Goal: Task Accomplishment & Management: Manage account settings

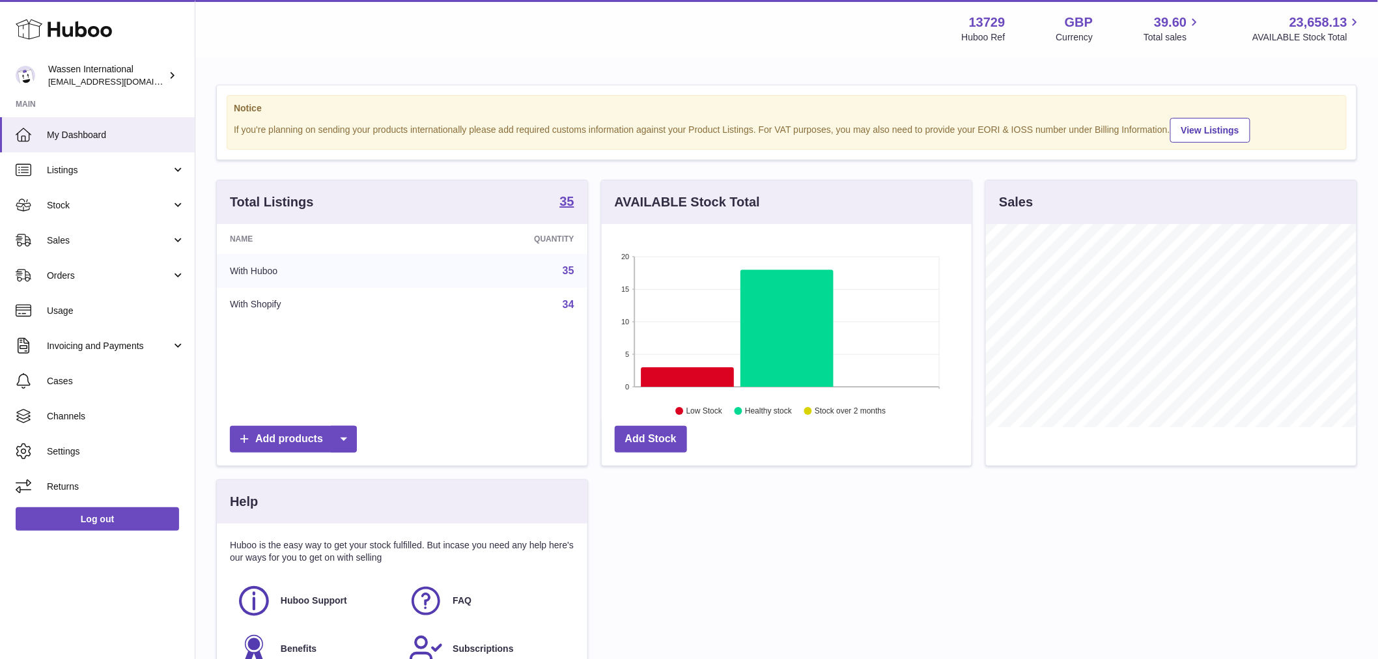
scroll to position [203, 370]
click at [79, 206] on span "Stock" at bounding box center [109, 205] width 124 height 12
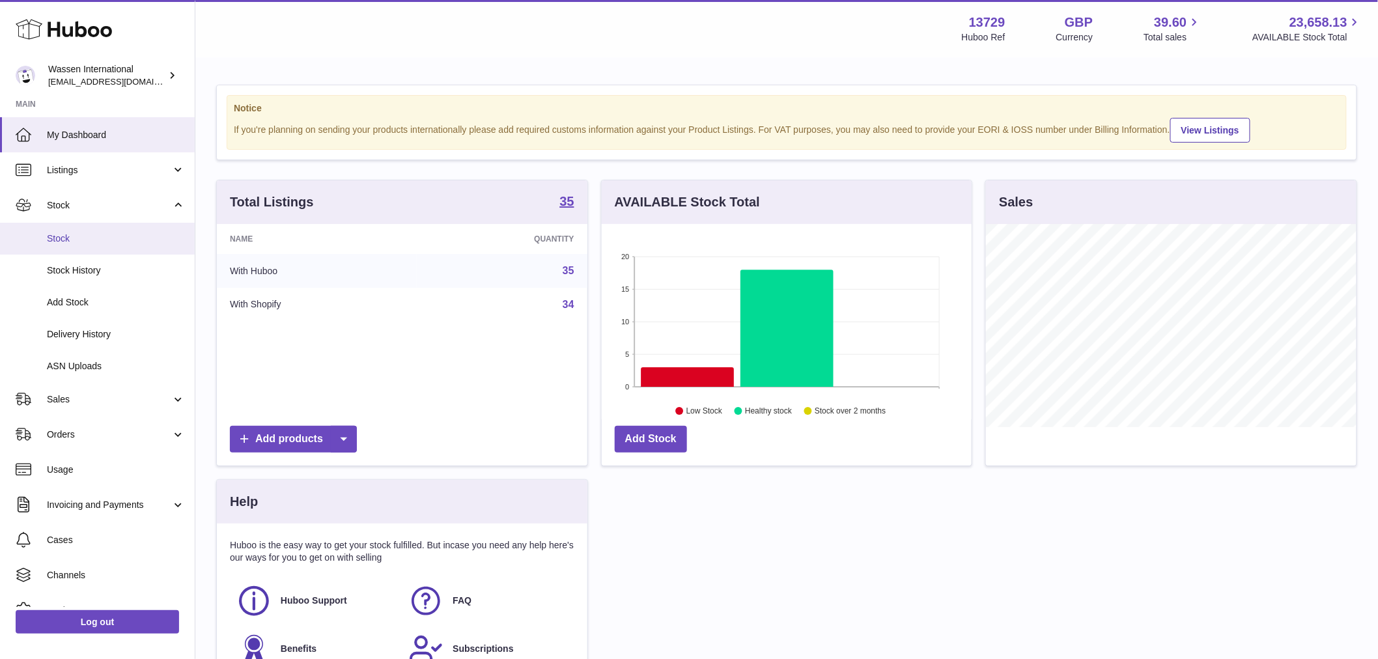
click at [76, 241] on span "Stock" at bounding box center [116, 238] width 138 height 12
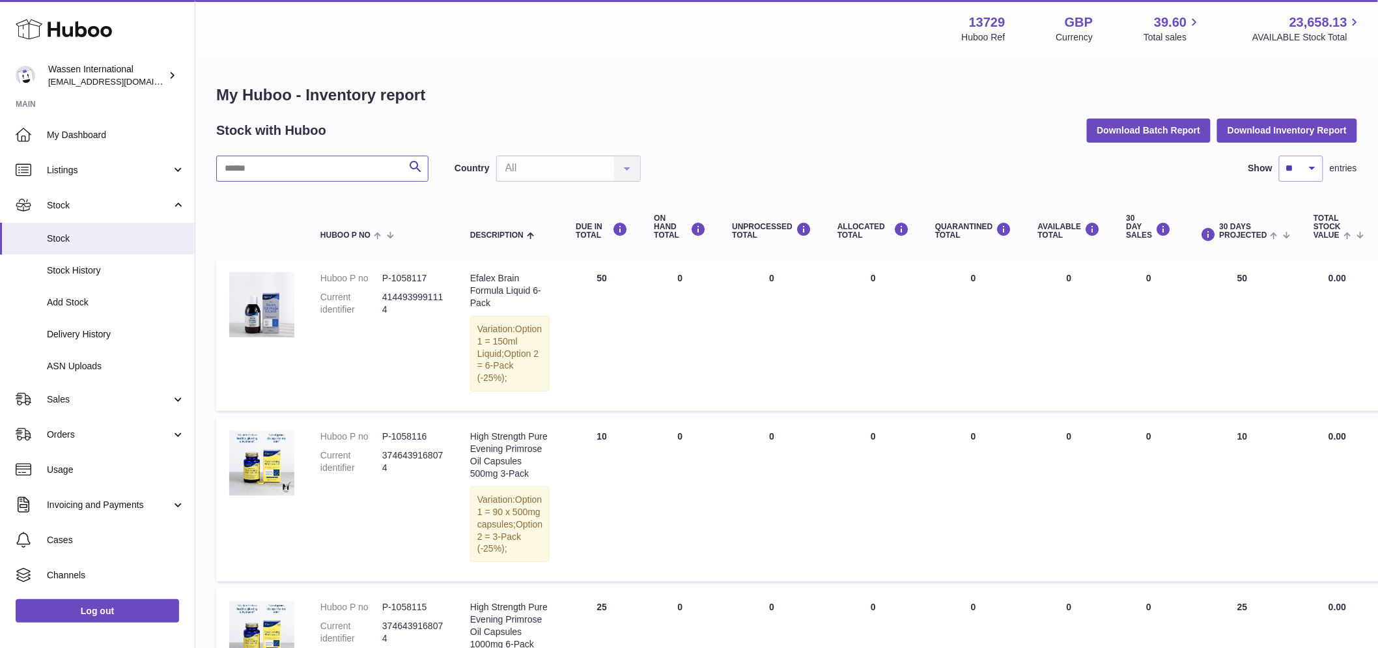
click at [270, 178] on input "text" at bounding box center [322, 169] width 212 height 26
type input "******"
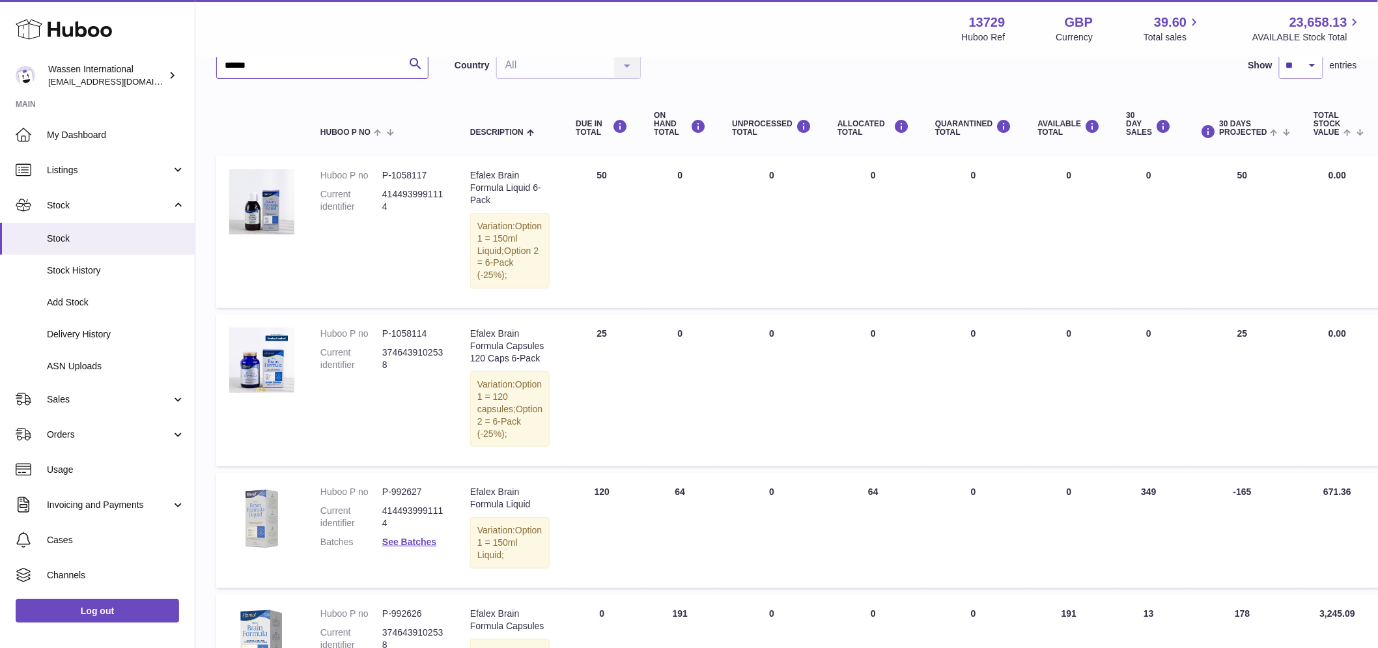
scroll to position [72, 0]
